Goal: Information Seeking & Learning: Learn about a topic

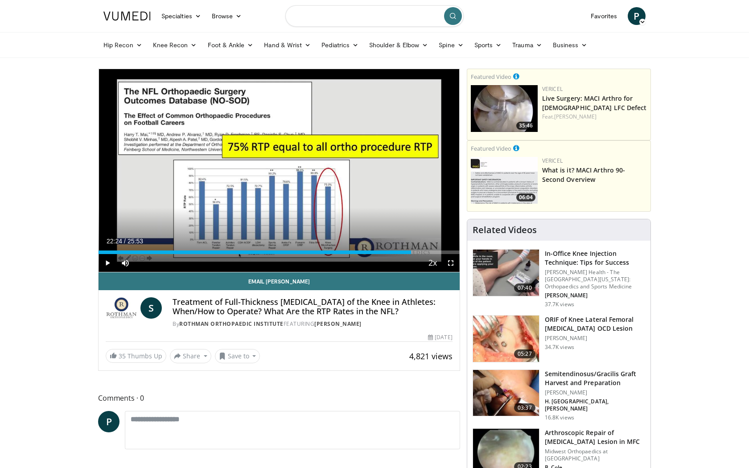
click at [321, 18] on input "Search topics, interventions" at bounding box center [375, 15] width 178 height 21
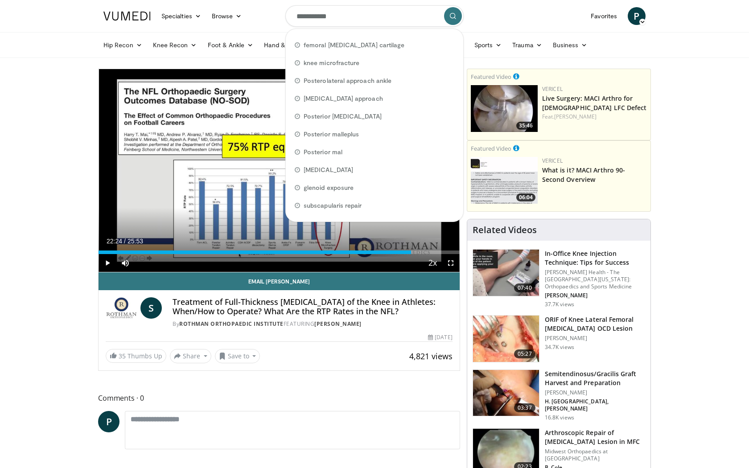
type input "**********"
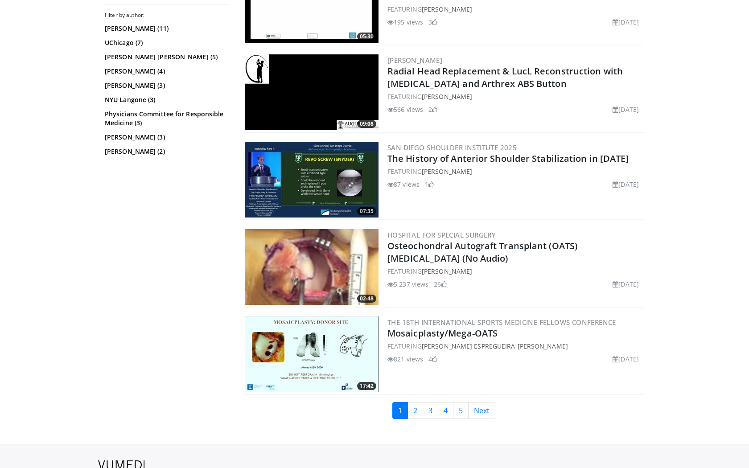
scroll to position [1970, 0]
click at [426, 409] on link "3" at bounding box center [431, 410] width 16 height 17
click at [416, 409] on link "2" at bounding box center [416, 410] width 16 height 17
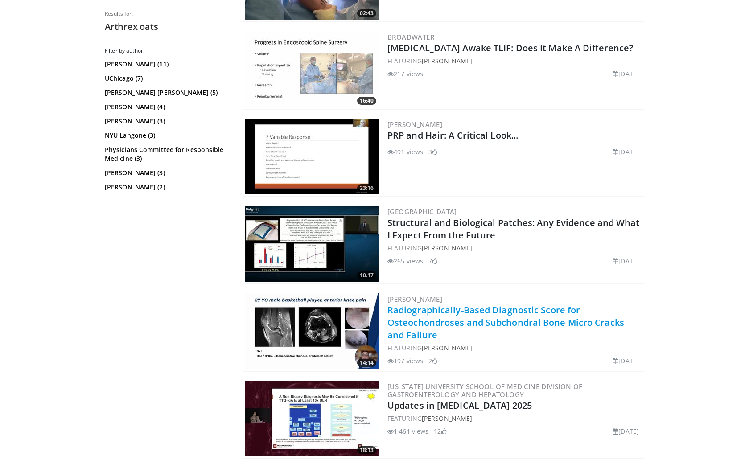
scroll to position [688, 0]
